Goal: Check status

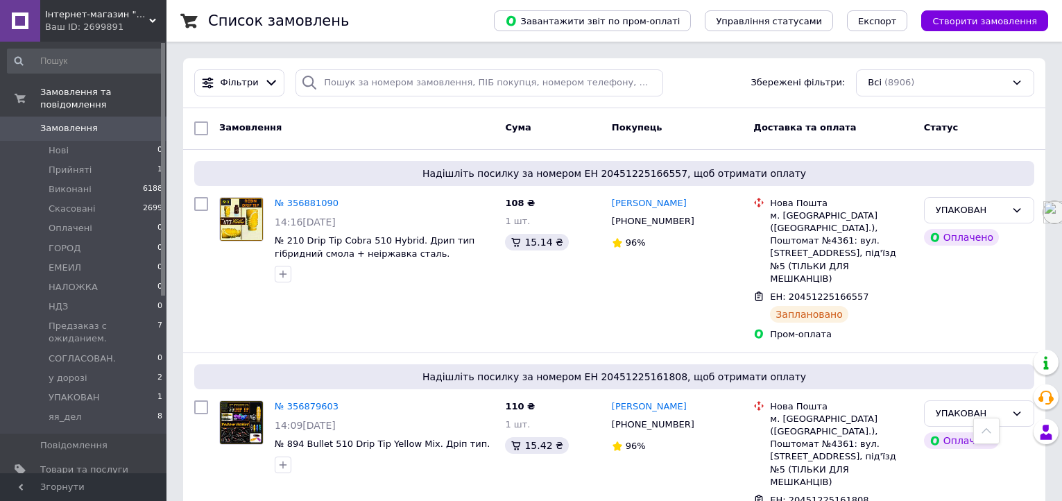
scroll to position [260, 0]
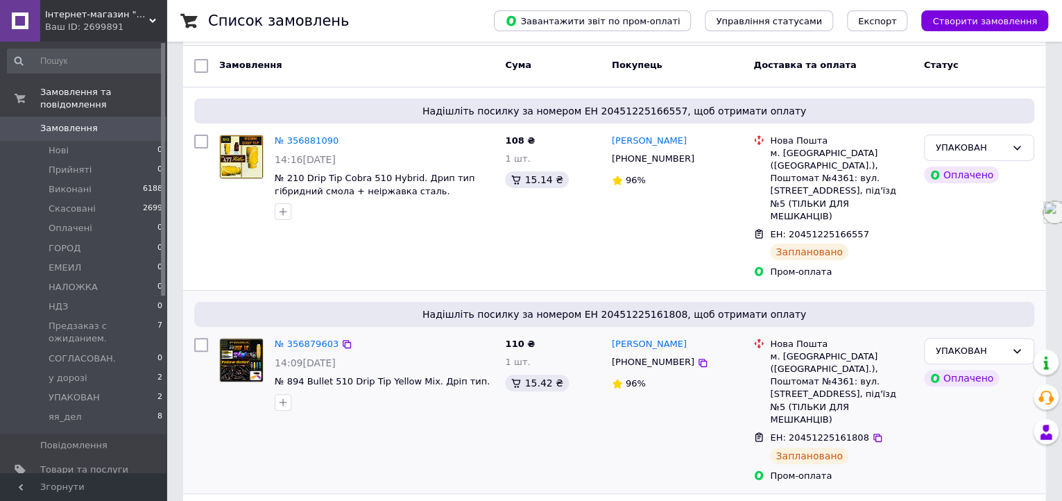
scroll to position [87, 0]
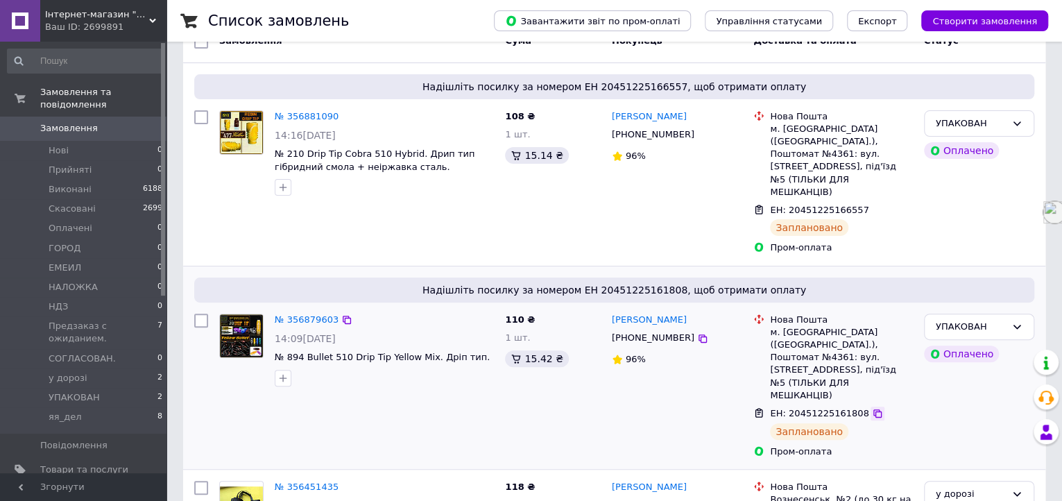
click at [872, 408] on icon at bounding box center [877, 413] width 11 height 11
click at [873, 206] on icon at bounding box center [877, 210] width 8 height 8
click at [965, 123] on div "УПАКОВАН" at bounding box center [971, 124] width 70 height 15
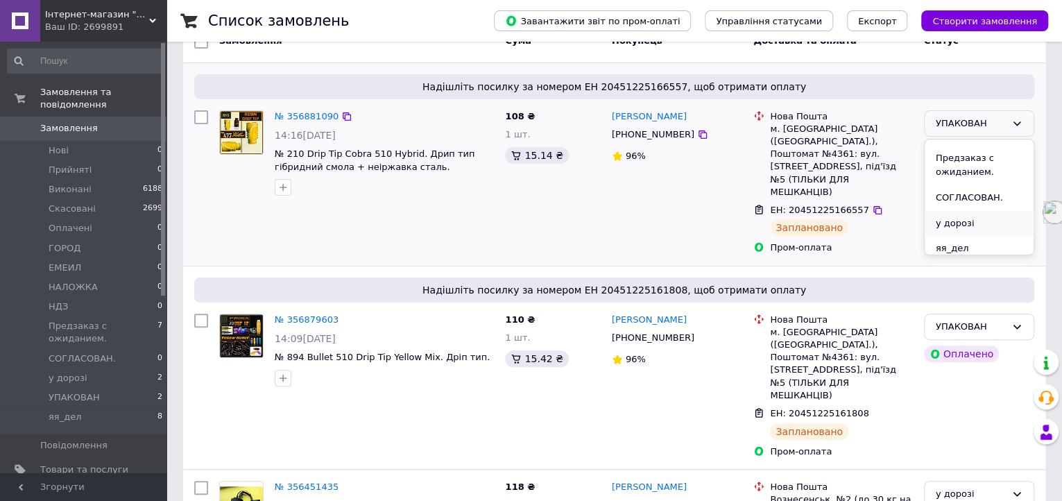
scroll to position [203, 0]
click at [965, 219] on li "у дорозі" at bounding box center [979, 218] width 109 height 26
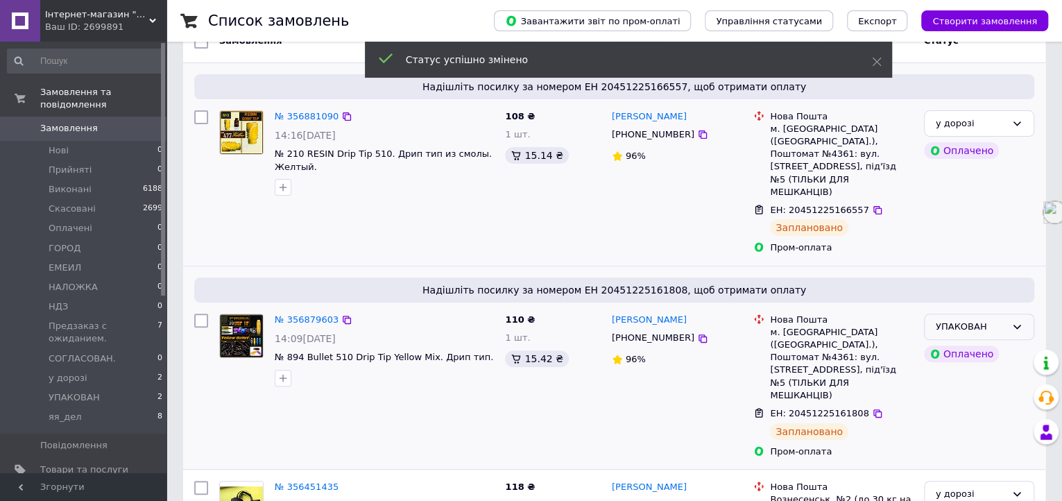
click at [969, 320] on div "УПАКОВАН" at bounding box center [971, 327] width 70 height 15
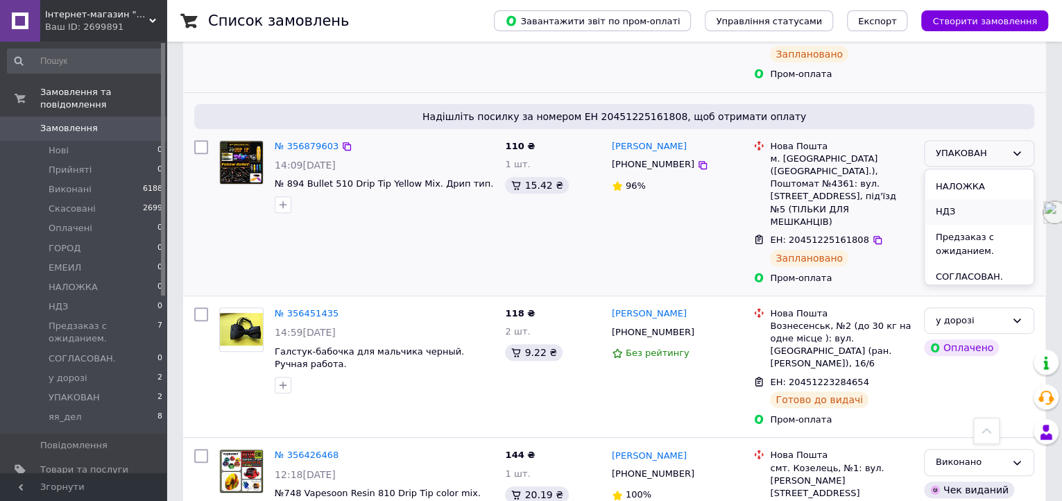
scroll to position [173, 0]
click at [965, 264] on li "у дорозі" at bounding box center [979, 277] width 109 height 26
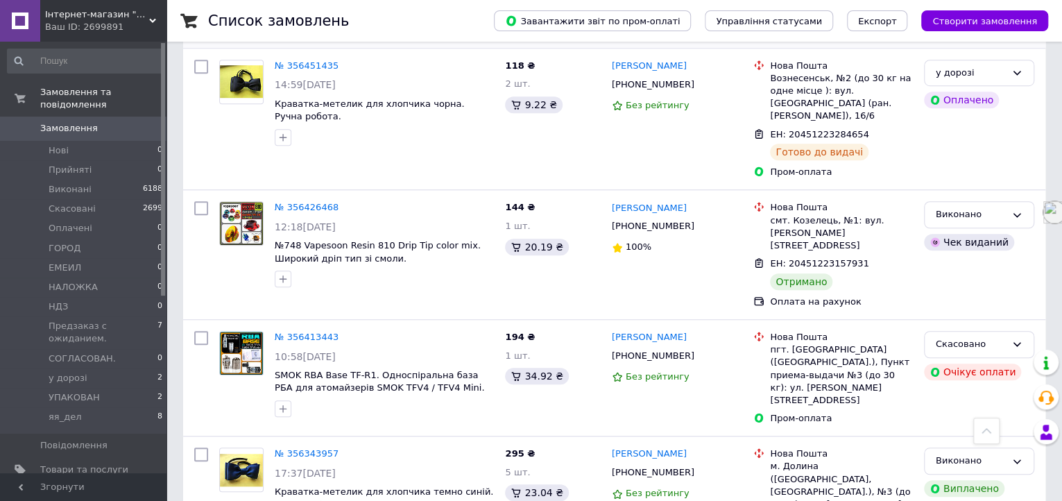
scroll to position [520, 0]
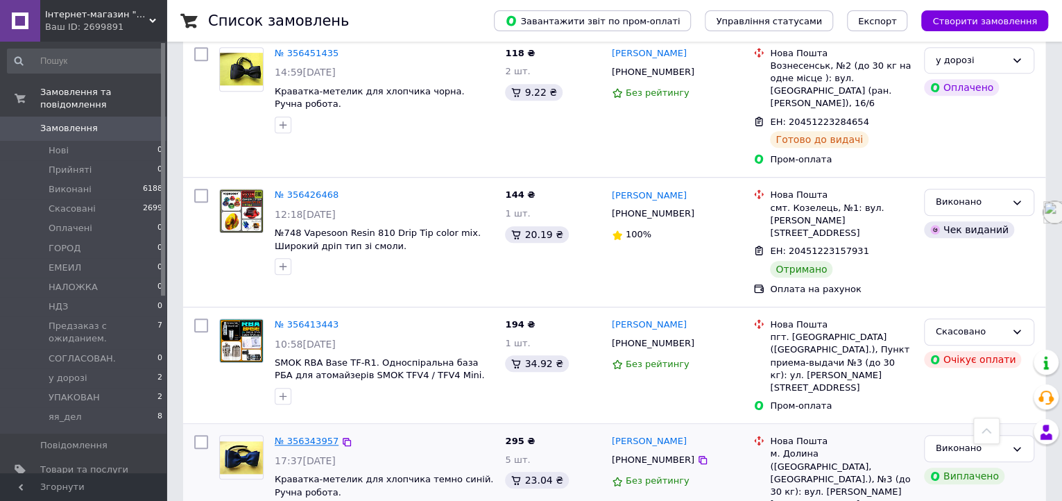
click at [314, 436] on link "№ 356343957" at bounding box center [307, 441] width 64 height 10
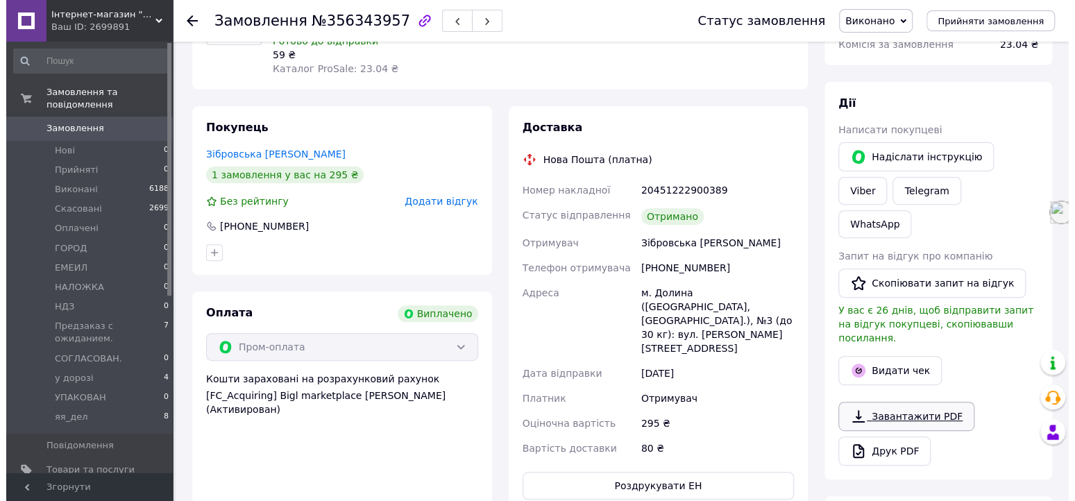
scroll to position [173, 0]
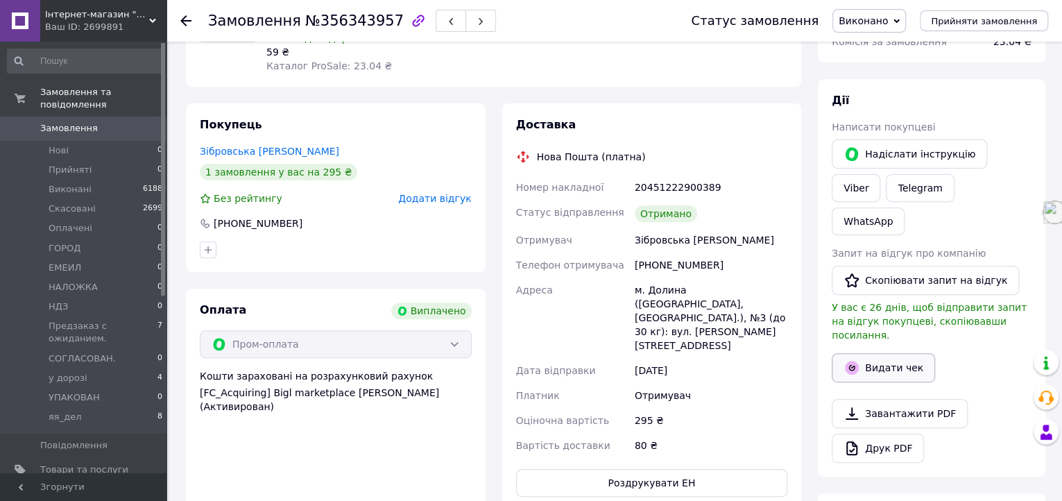
click at [871, 353] on button "Видати чек" at bounding box center [883, 367] width 103 height 29
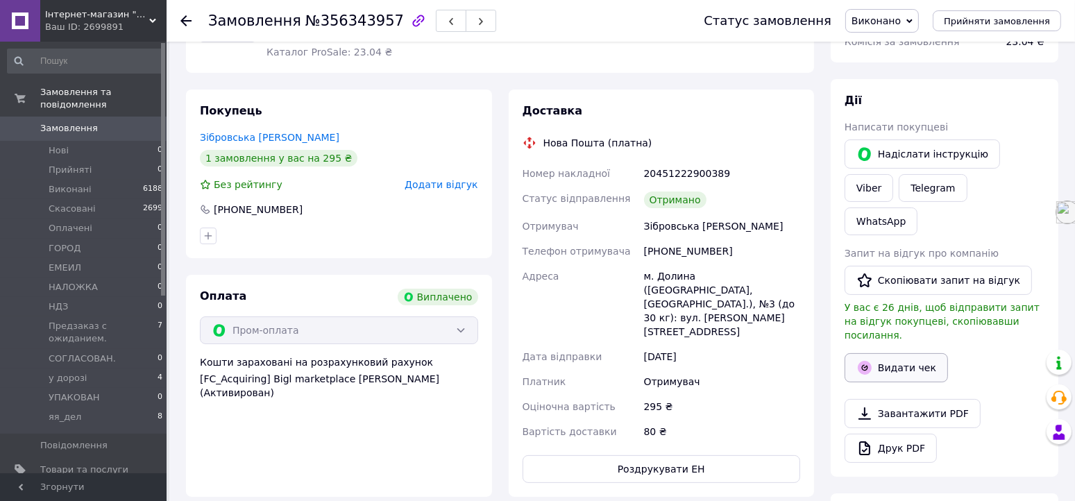
scroll to position [147, 0]
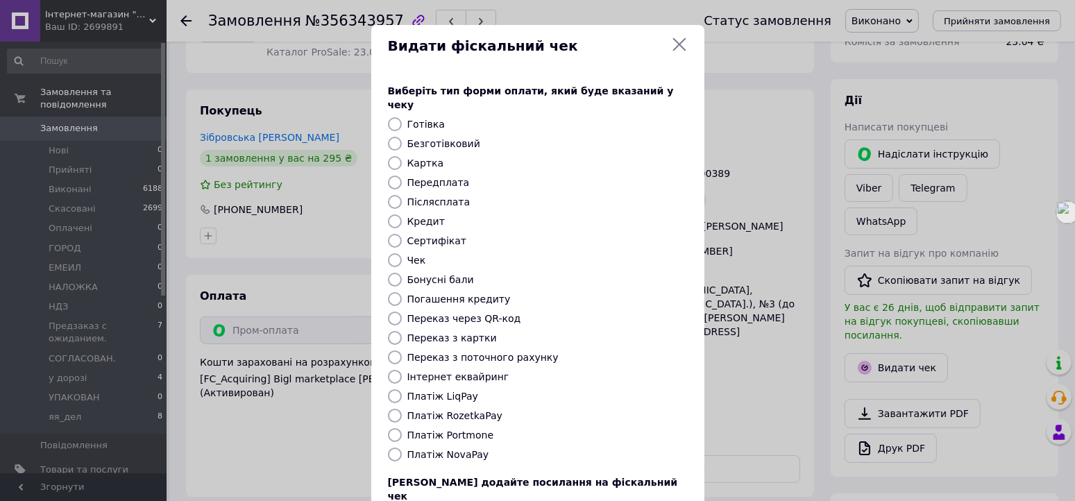
click at [393, 409] on input "Платіж RozetkaPay" at bounding box center [395, 416] width 14 height 14
radio input "true"
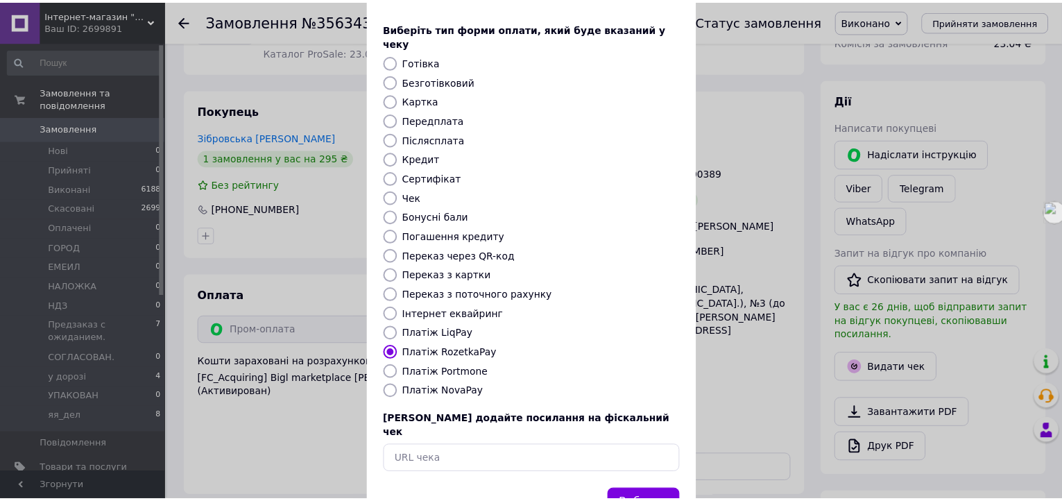
scroll to position [94, 0]
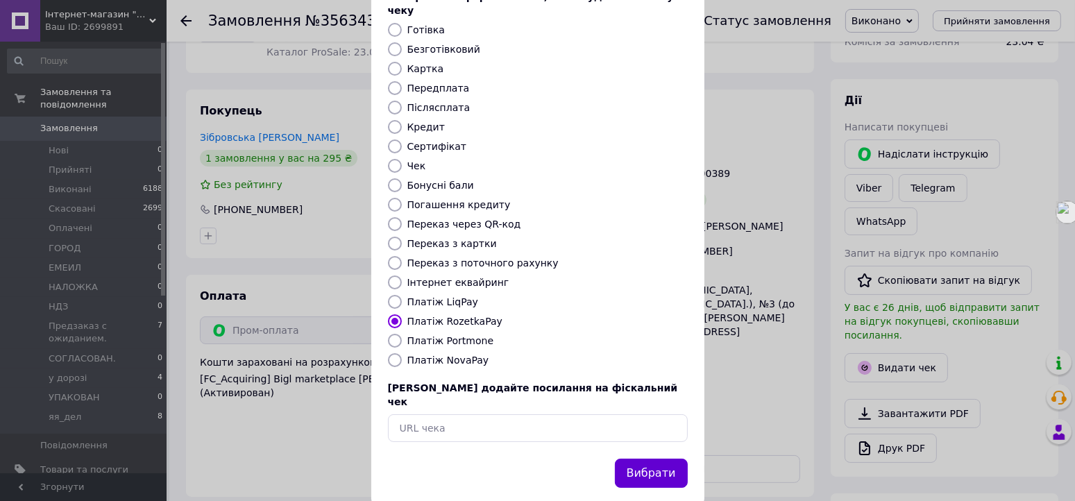
click at [650, 459] on button "Вибрати" at bounding box center [651, 474] width 73 height 30
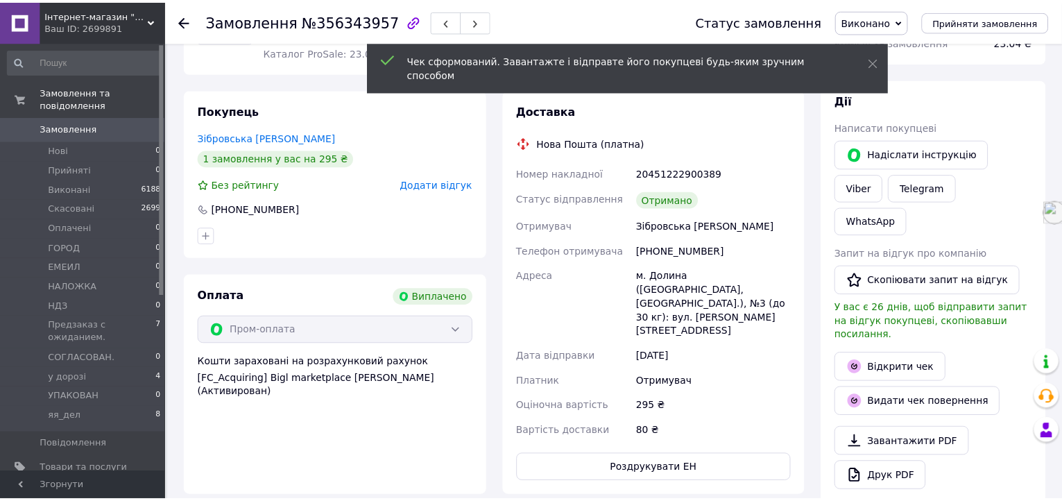
scroll to position [161, 0]
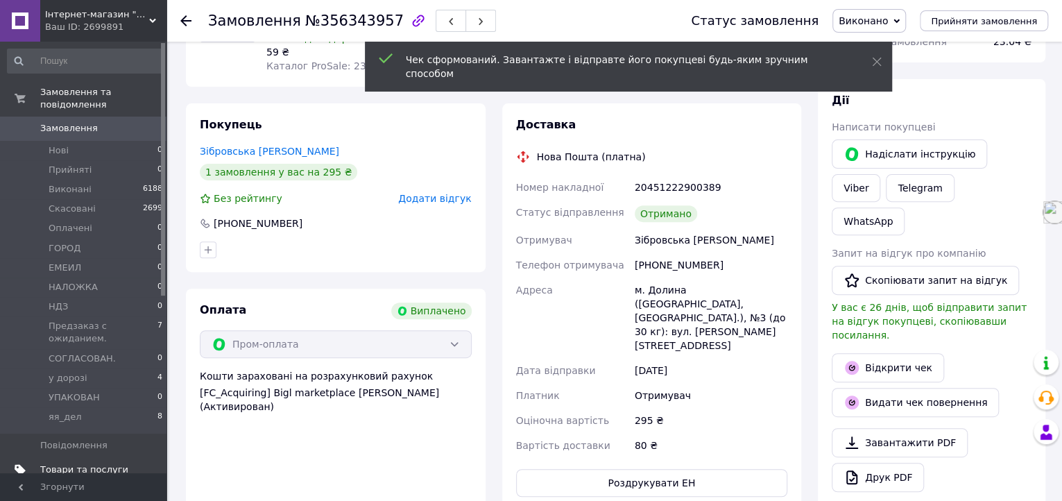
click at [83, 463] on span "Товари та послуги" at bounding box center [84, 469] width 88 height 12
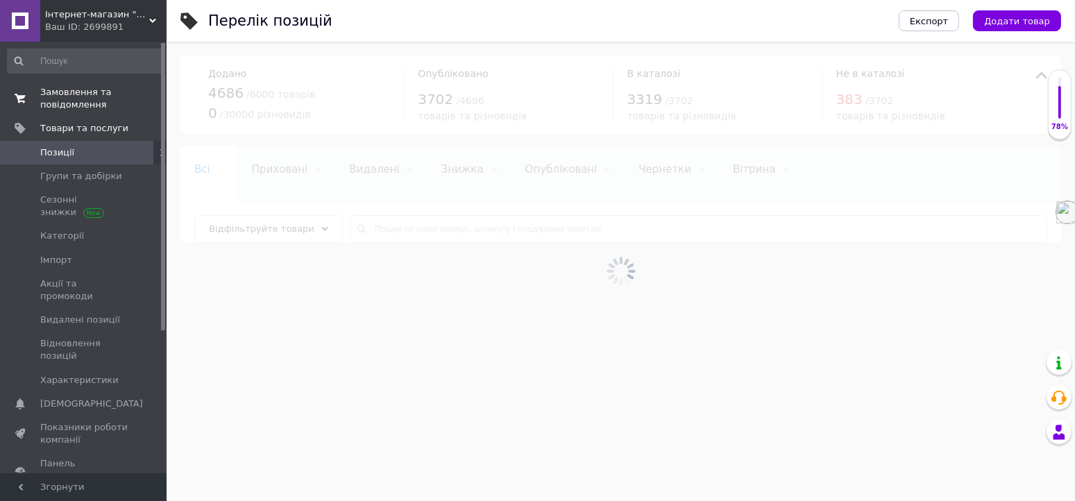
click at [70, 95] on span "Замовлення та повідомлення" at bounding box center [84, 98] width 88 height 25
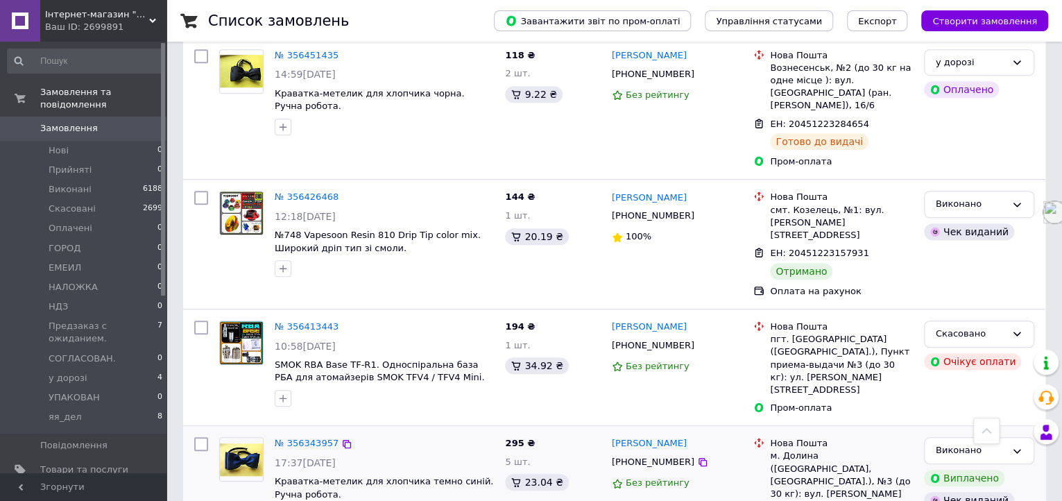
scroll to position [520, 0]
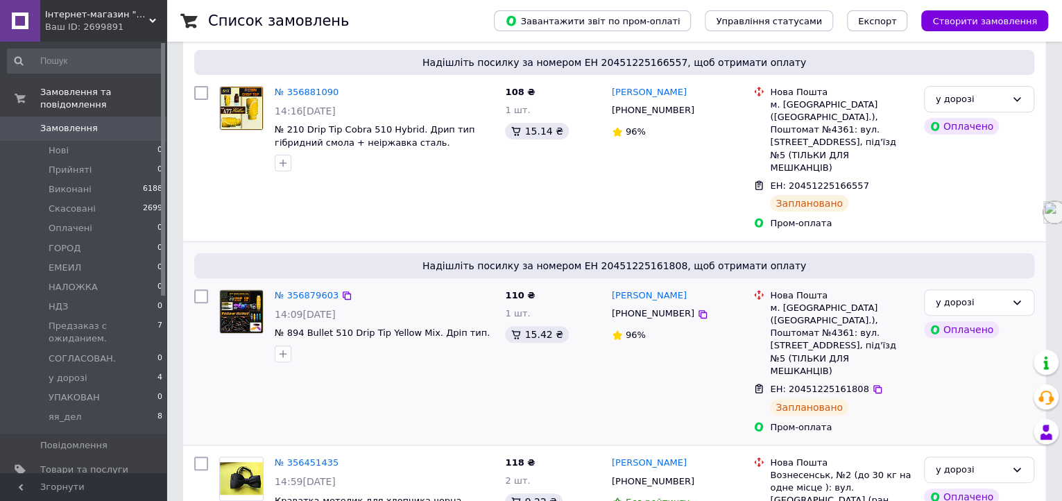
scroll to position [87, 0]
